Goal: Check status

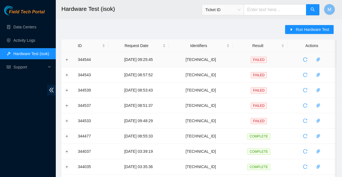
scroll to position [3, 0]
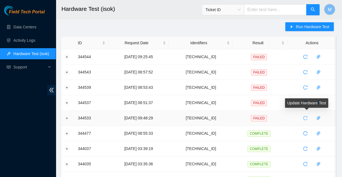
click at [303, 117] on icon "reload" at bounding box center [305, 118] width 4 height 4
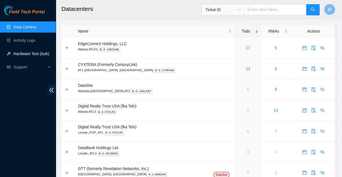
click at [23, 54] on link "Hardware Test (isok)" at bounding box center [31, 54] width 36 height 4
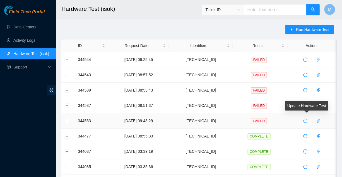
click at [304, 120] on icon "reload" at bounding box center [305, 121] width 4 height 4
click at [67, 120] on button "Expand row" at bounding box center [67, 121] width 4 height 4
